Goal: Information Seeking & Learning: Learn about a topic

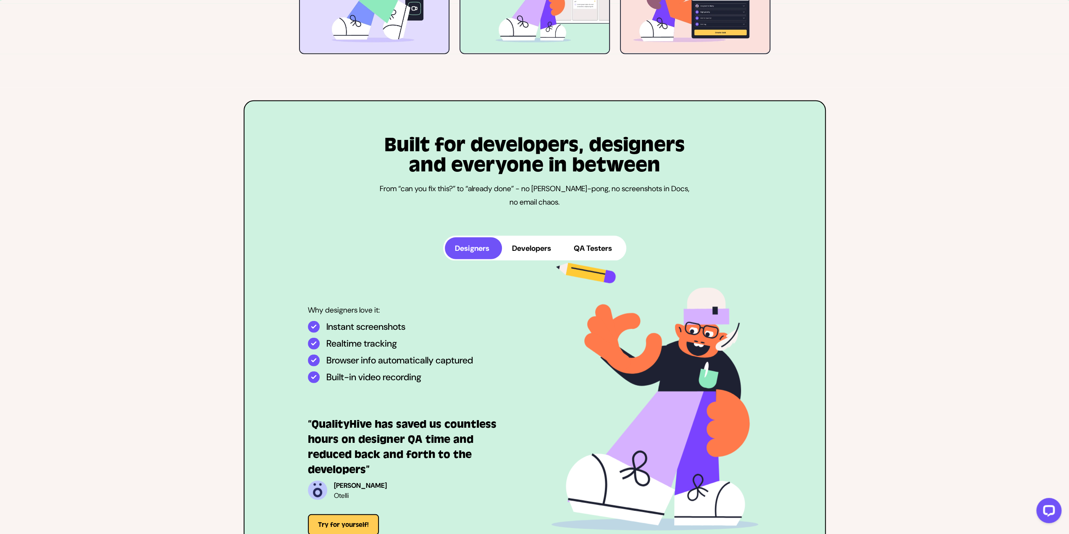
scroll to position [2101, 0]
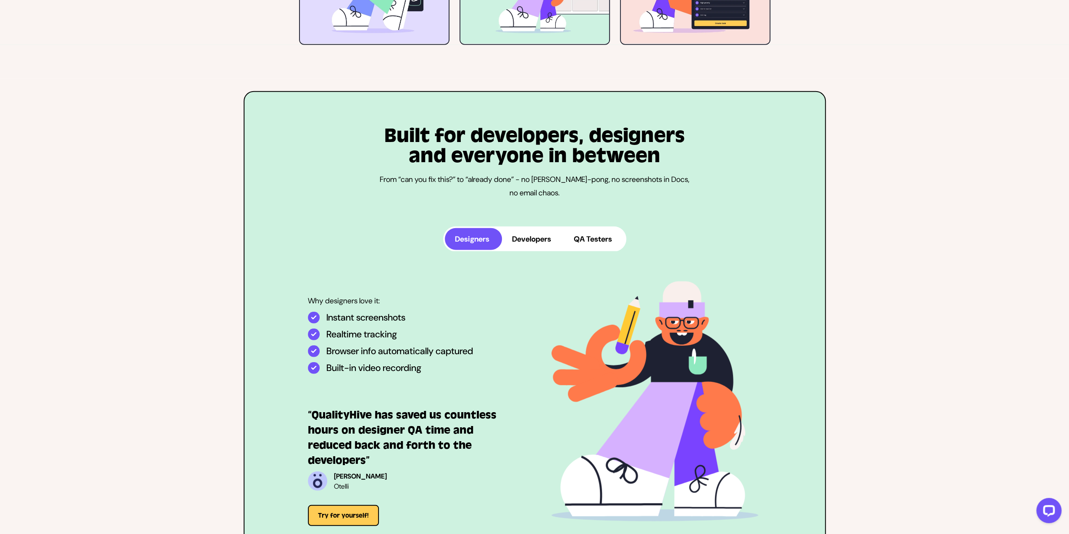
click at [535, 239] on button "Developers" at bounding box center [533, 239] width 62 height 22
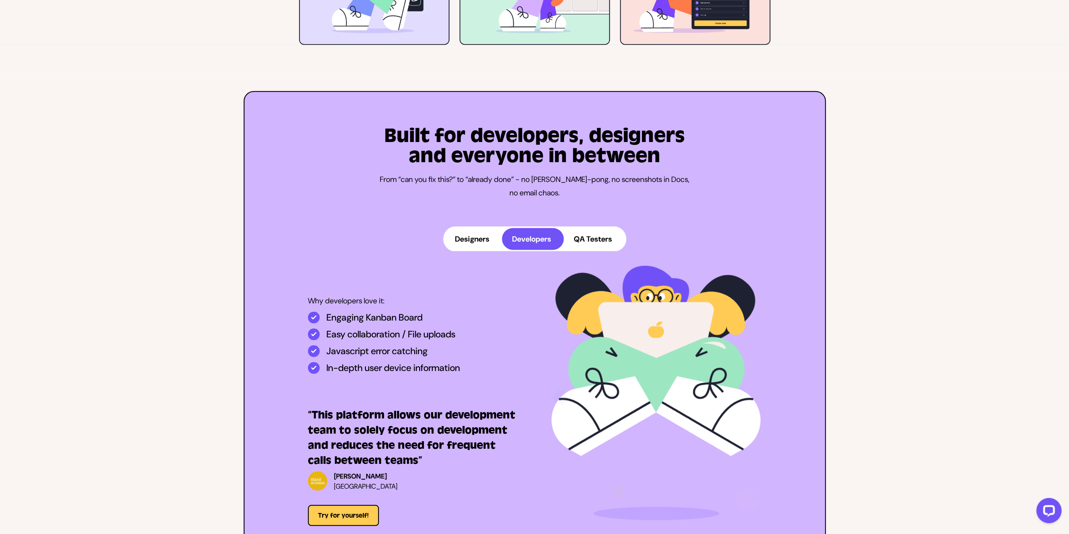
click at [1036, 503] on div at bounding box center [1047, 512] width 35 height 35
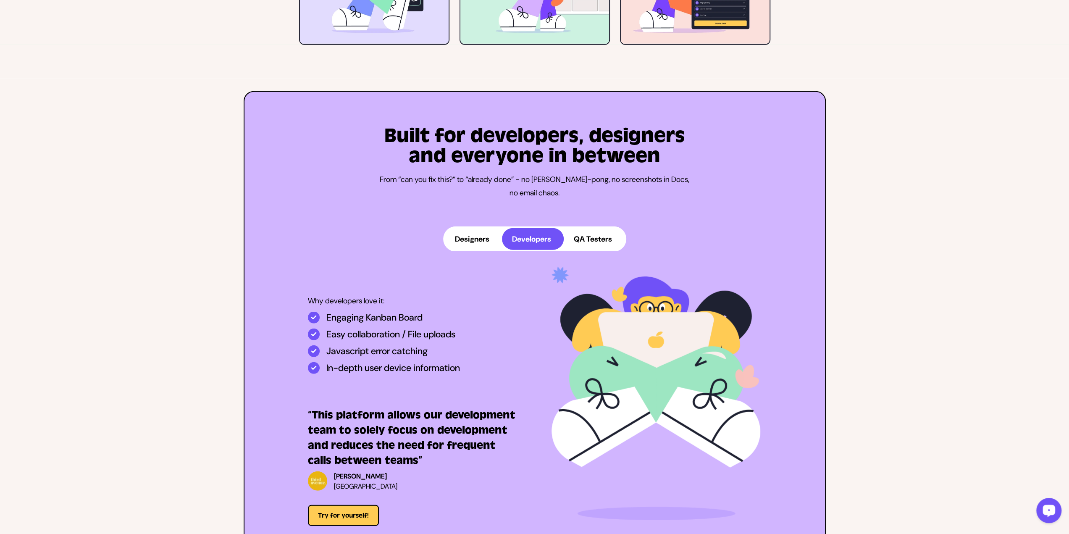
click at [1040, 504] on button "Open LiveChat chat widget" at bounding box center [1049, 510] width 25 height 25
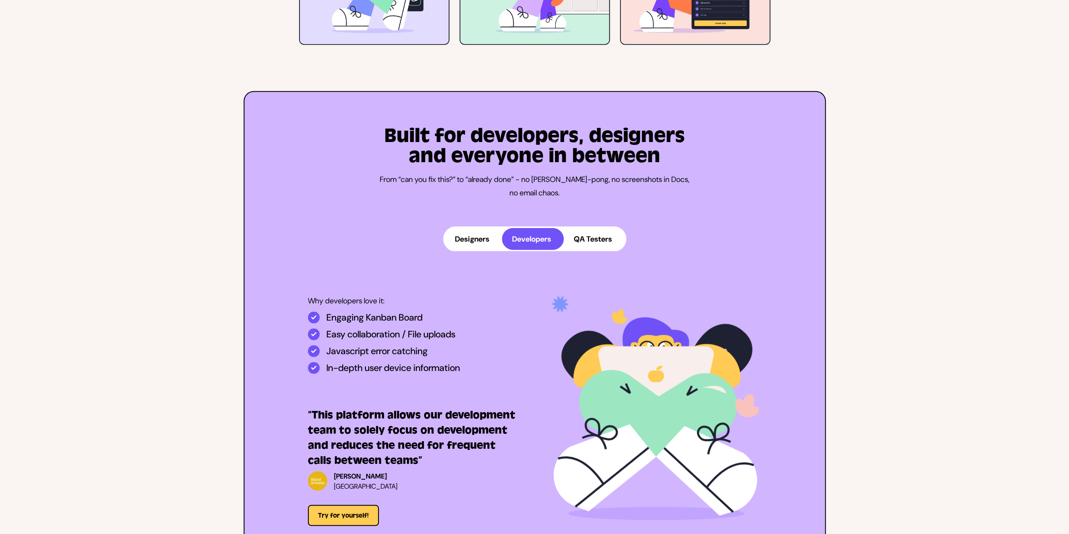
click at [1009, 200] on div "Built for developers, designers and everyone in between From “can you fix this?…" at bounding box center [534, 326] width 1069 height 495
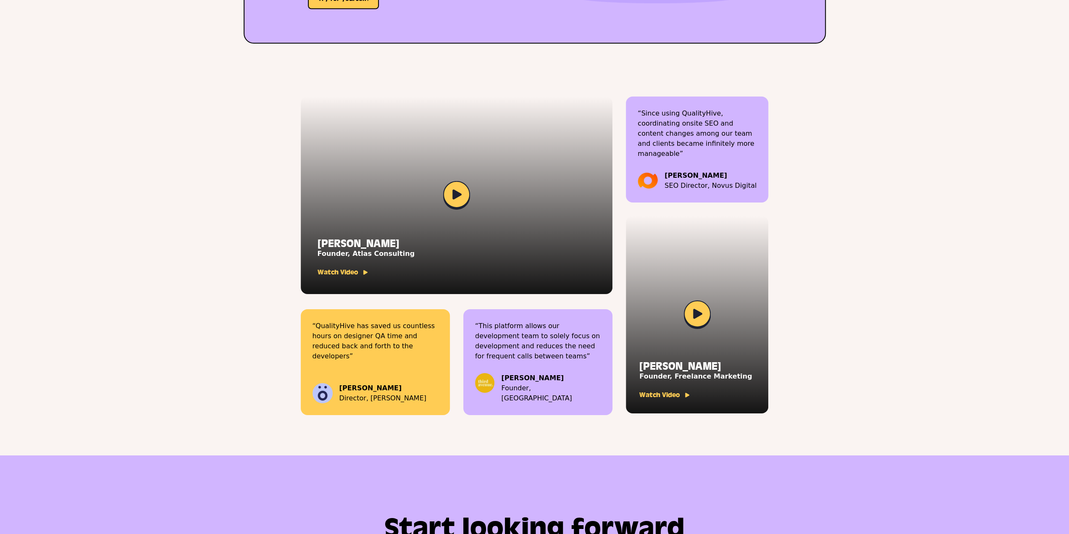
scroll to position [2647, 0]
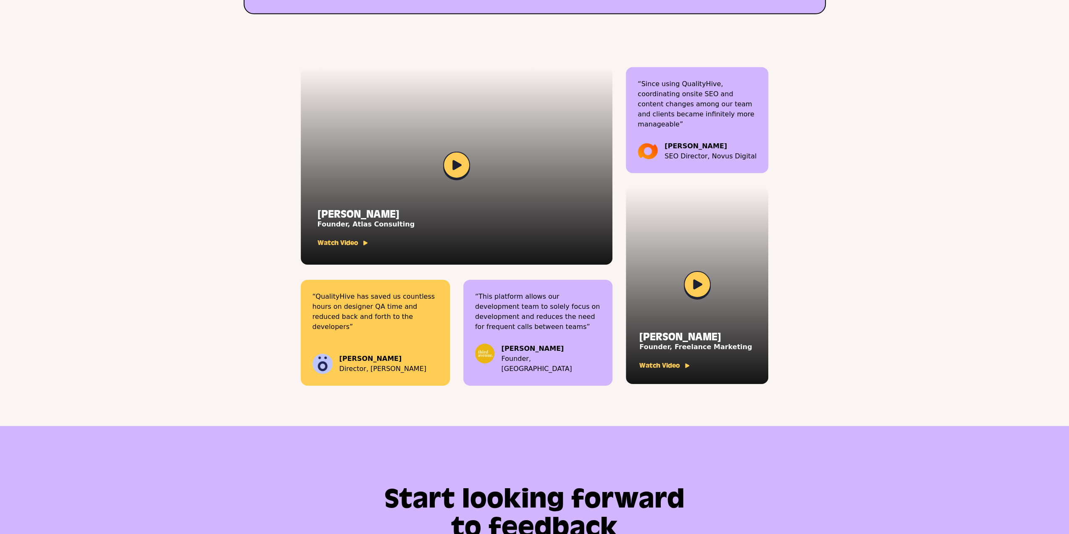
click at [742, 214] on div at bounding box center [697, 285] width 142 height 197
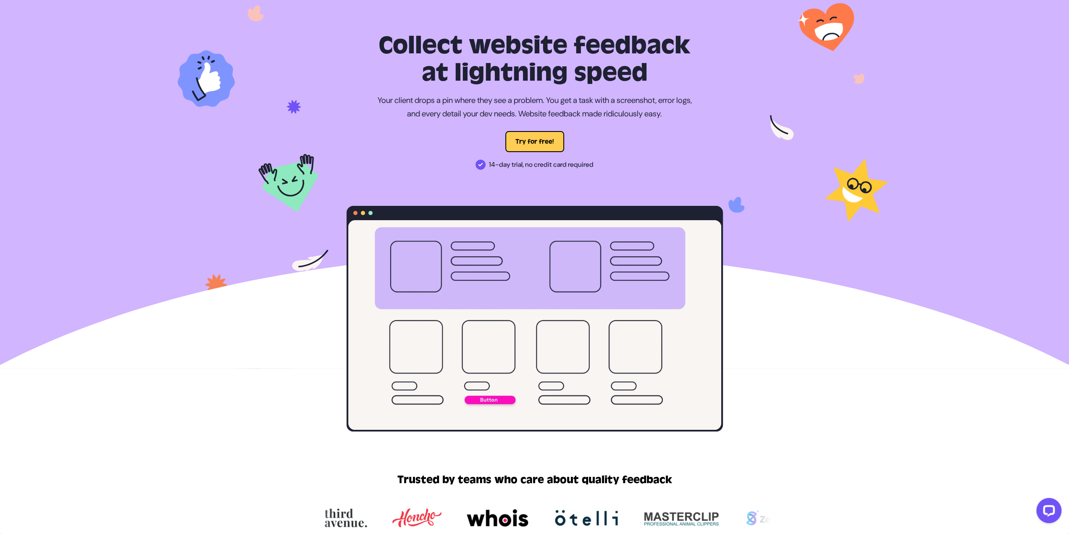
scroll to position [0, 0]
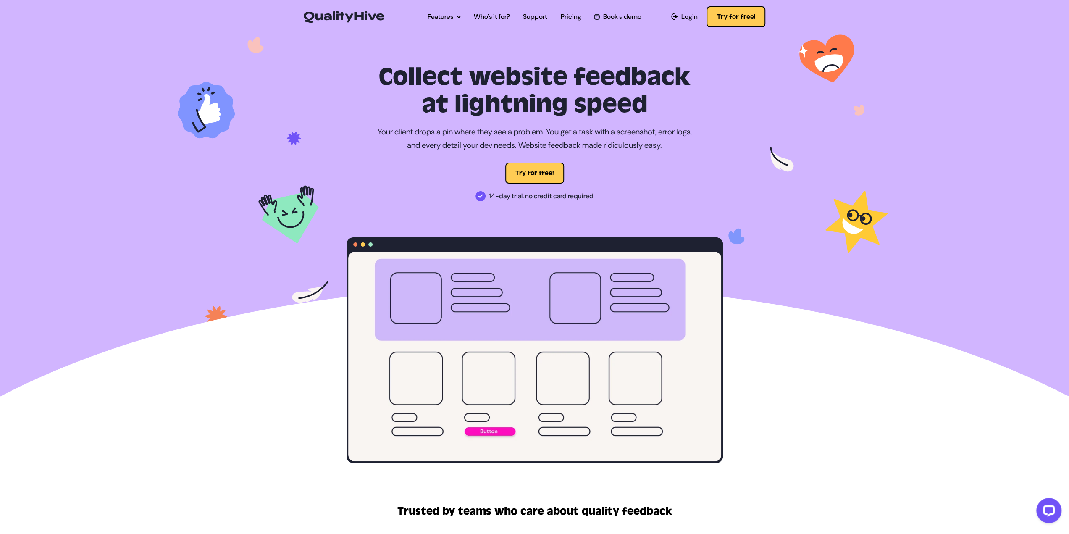
click at [586, 17] on ul "Features Automatic Screenshot Capturing Browser Information Capturing Video Rec…" at bounding box center [534, 17] width 227 height 24
click at [577, 16] on link "Pricing" at bounding box center [571, 17] width 21 height 10
